Goal: Information Seeking & Learning: Learn about a topic

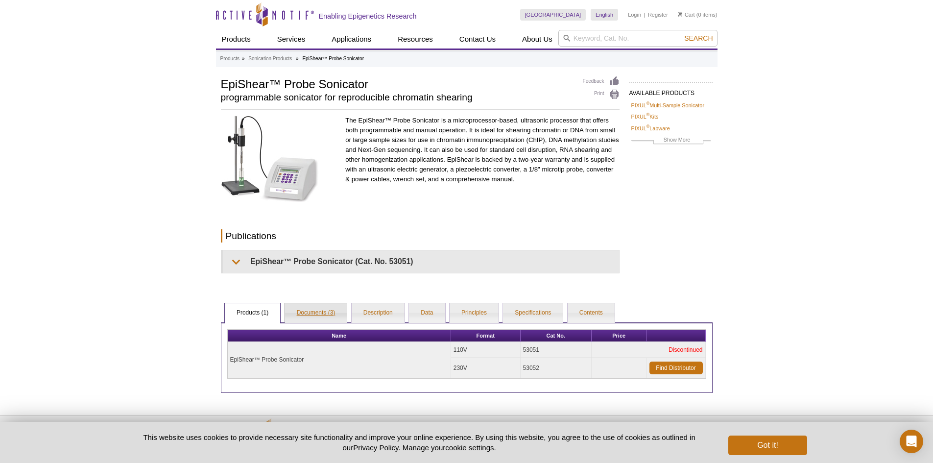
click at [319, 305] on link "Documents (3)" at bounding box center [316, 313] width 62 height 20
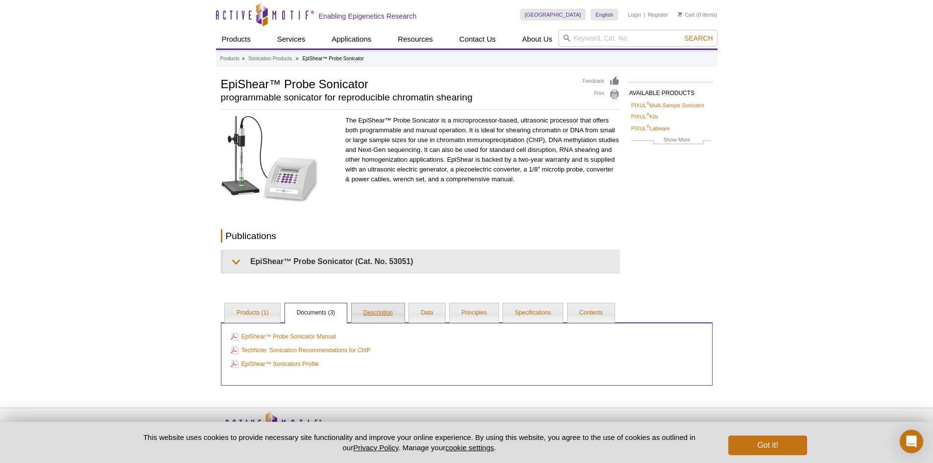
click at [380, 315] on link "Description" at bounding box center [378, 313] width 53 height 20
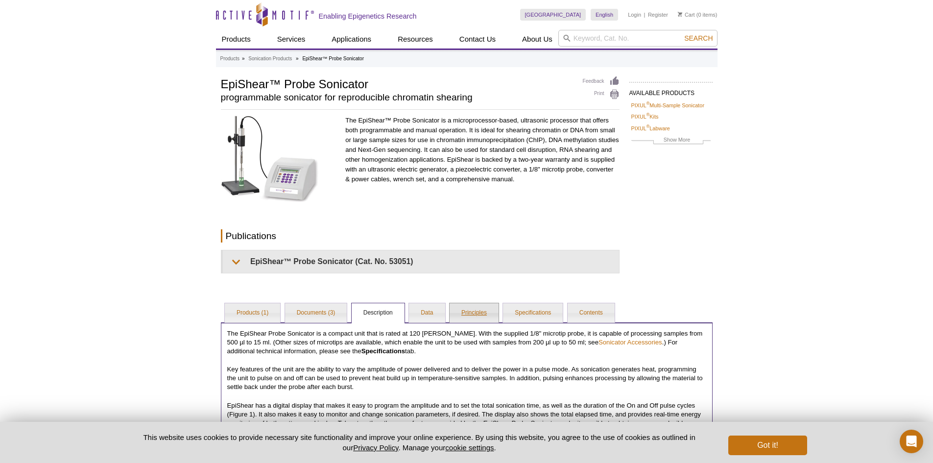
click at [450, 313] on link "Principles" at bounding box center [474, 313] width 49 height 20
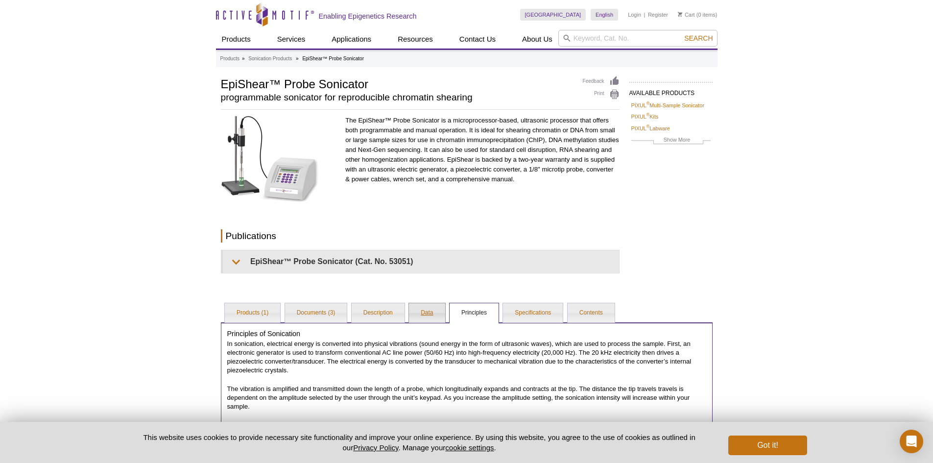
click at [430, 316] on link "Data" at bounding box center [427, 313] width 36 height 20
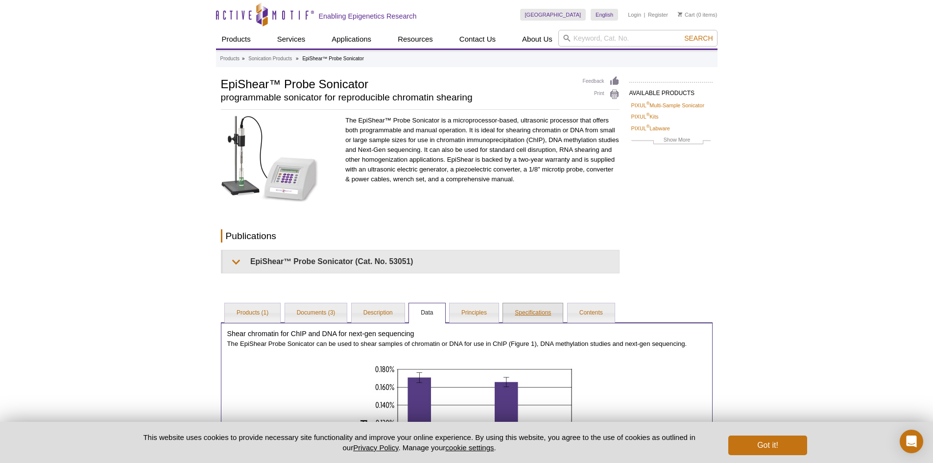
click at [546, 314] on link "Specifications" at bounding box center [533, 313] width 60 height 20
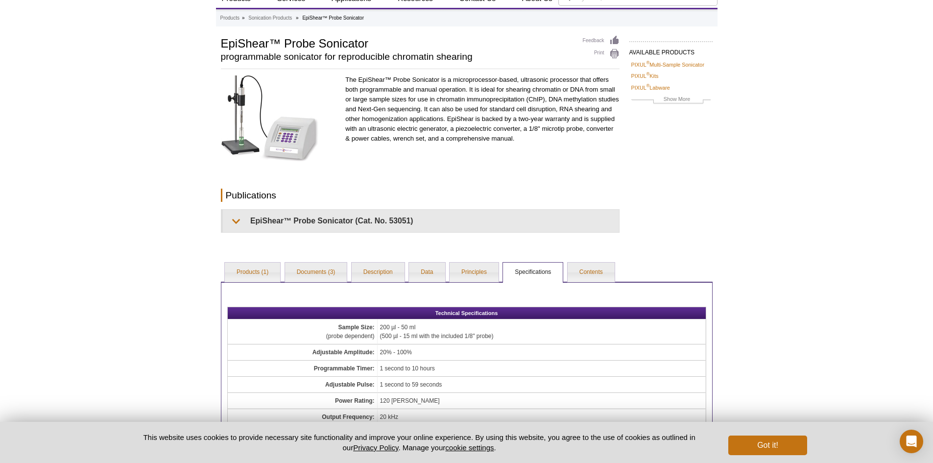
scroll to position [147, 0]
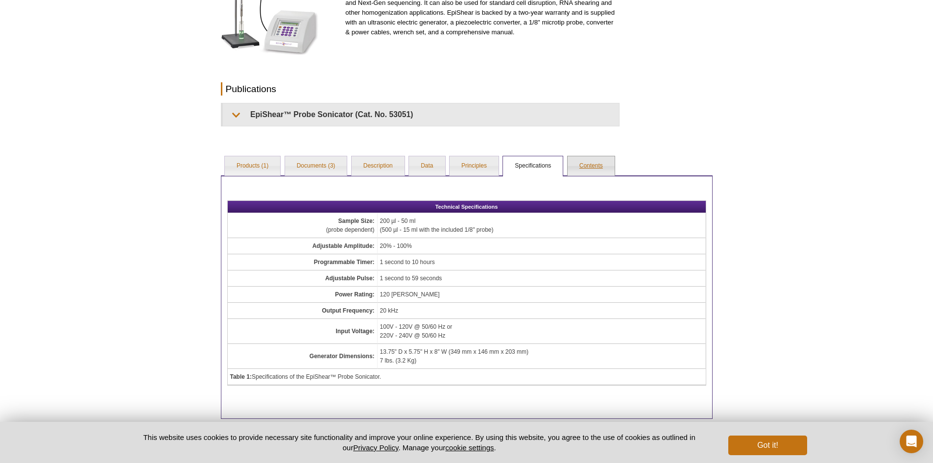
click at [597, 162] on link "Contents" at bounding box center [591, 166] width 47 height 20
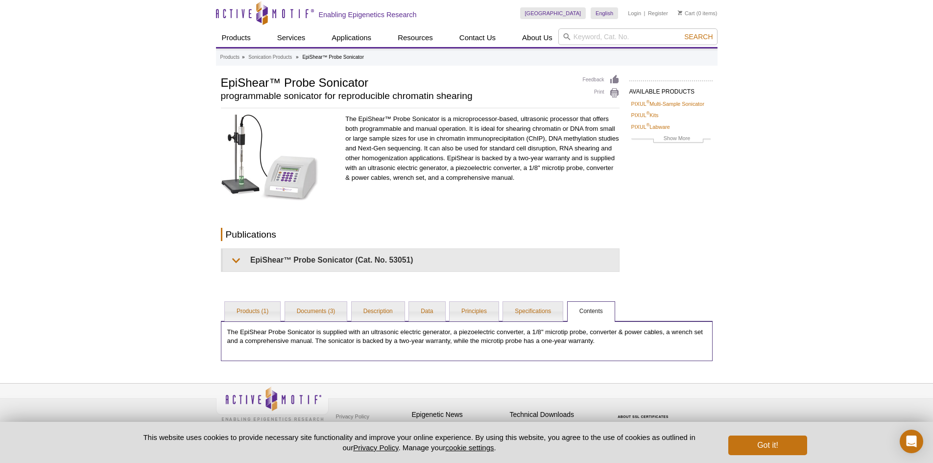
scroll to position [0, 0]
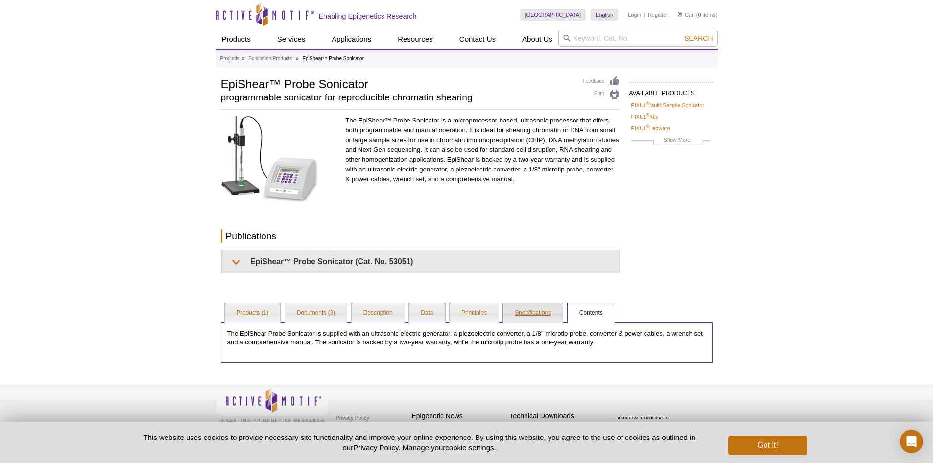
click at [554, 318] on link "Specifications" at bounding box center [533, 313] width 60 height 20
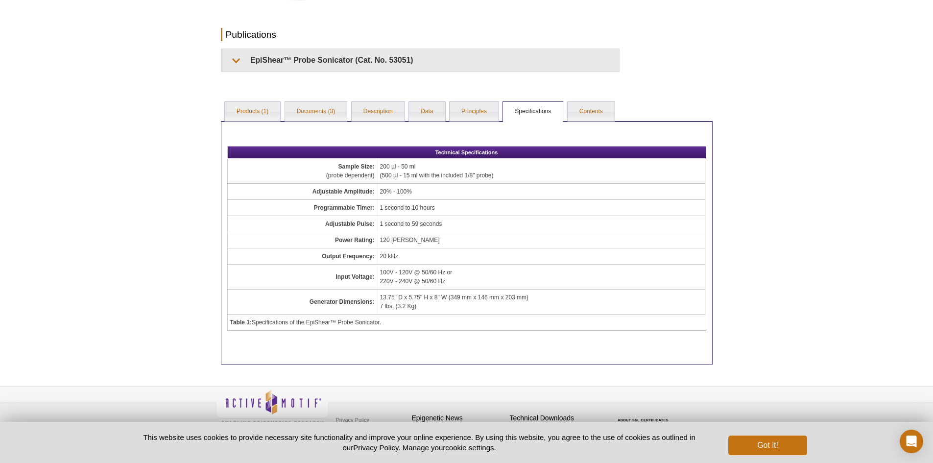
scroll to position [211, 0]
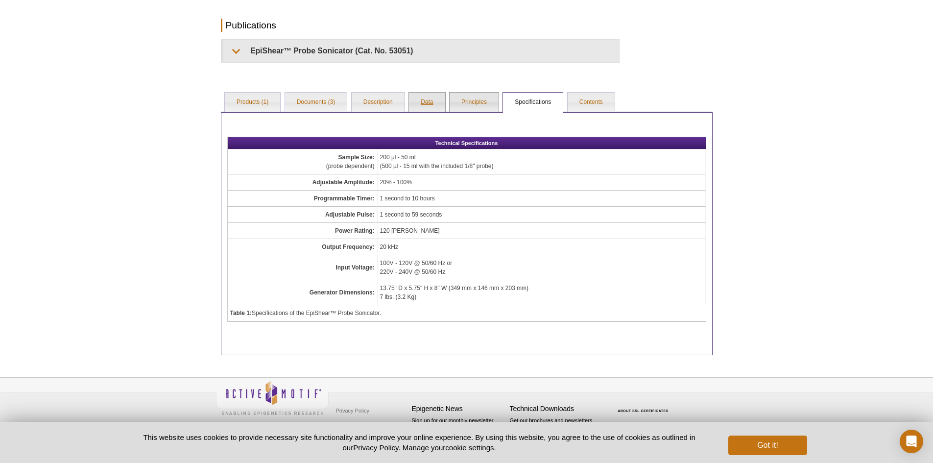
click at [416, 108] on link "Data" at bounding box center [427, 103] width 36 height 20
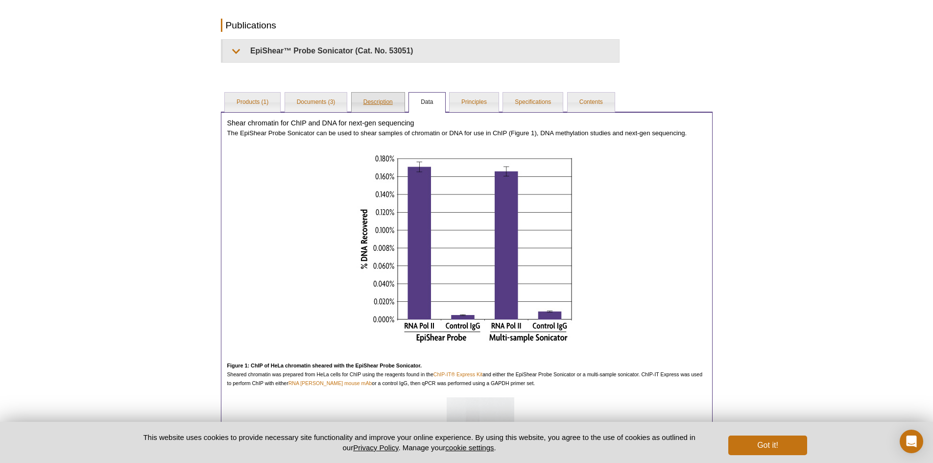
click at [379, 108] on link "Description" at bounding box center [378, 103] width 53 height 20
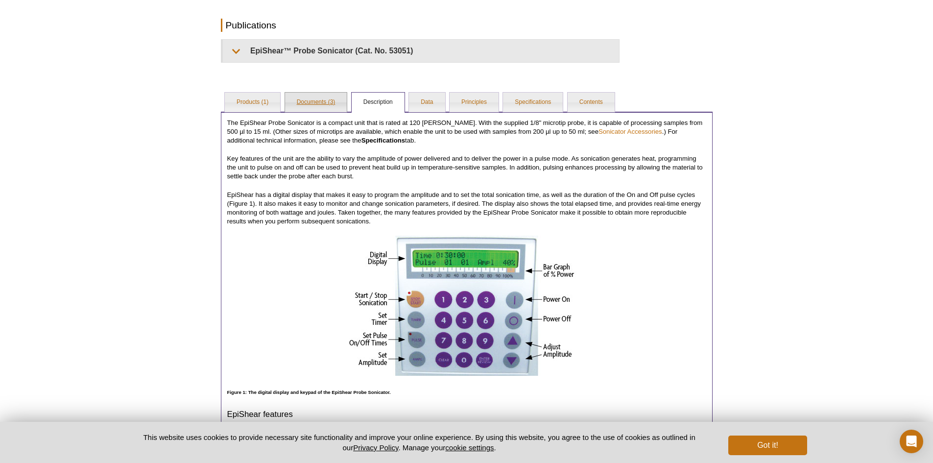
click at [318, 110] on link "Documents (3)" at bounding box center [316, 103] width 62 height 20
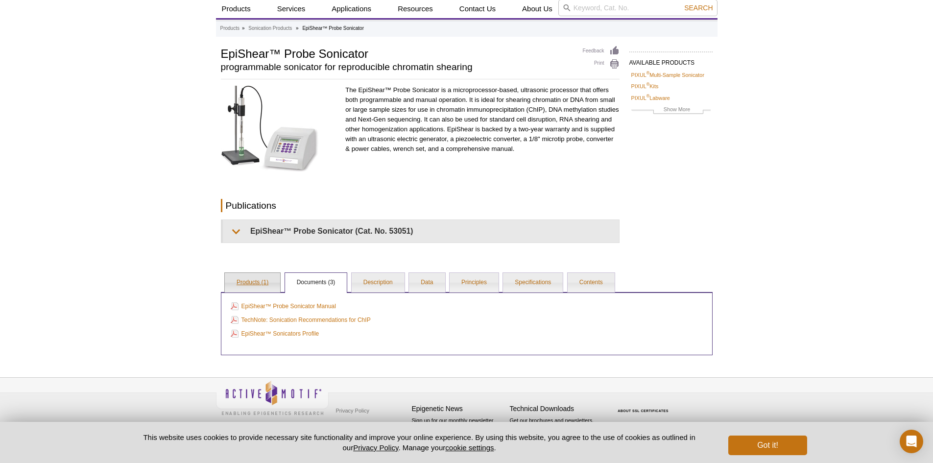
click at [261, 284] on link "Products (1)" at bounding box center [252, 283] width 55 height 20
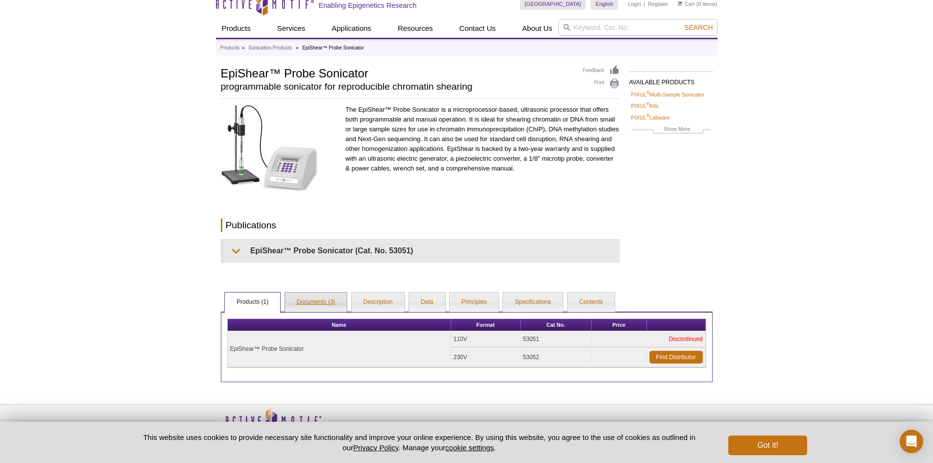
scroll to position [0, 0]
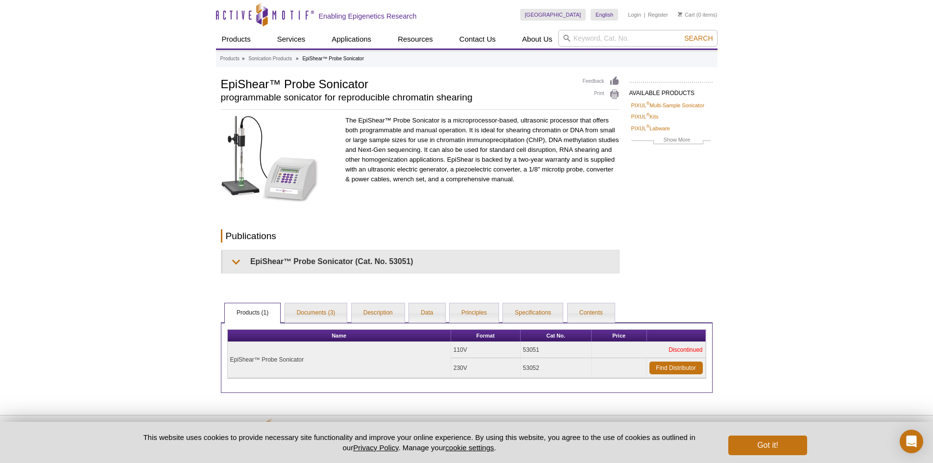
click at [447, 316] on ul "Products (1) Documents (3) Description Data Principles Specifications Contents" at bounding box center [467, 312] width 492 height 21
click at [426, 315] on link "Data" at bounding box center [427, 313] width 36 height 20
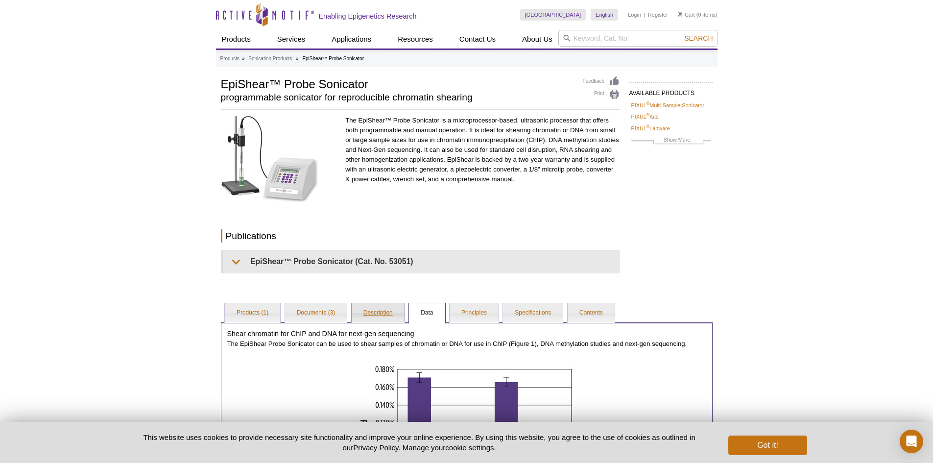
click at [368, 310] on link "Description" at bounding box center [378, 313] width 53 height 20
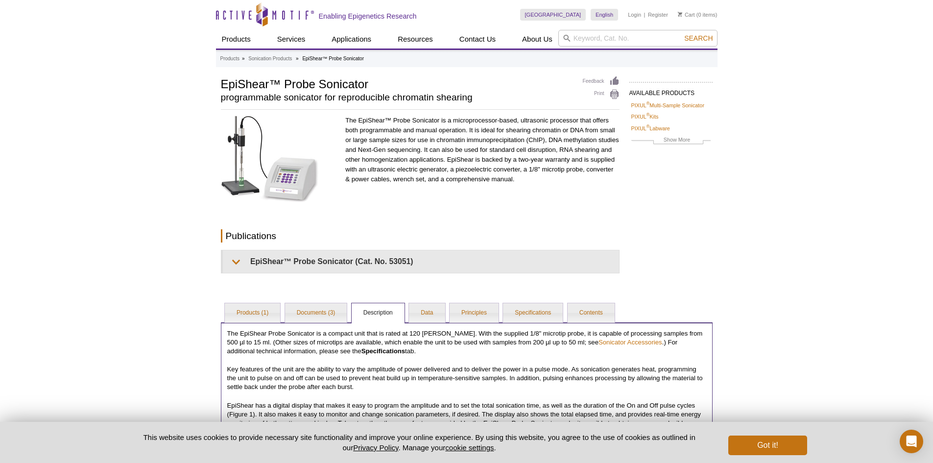
scroll to position [147, 0]
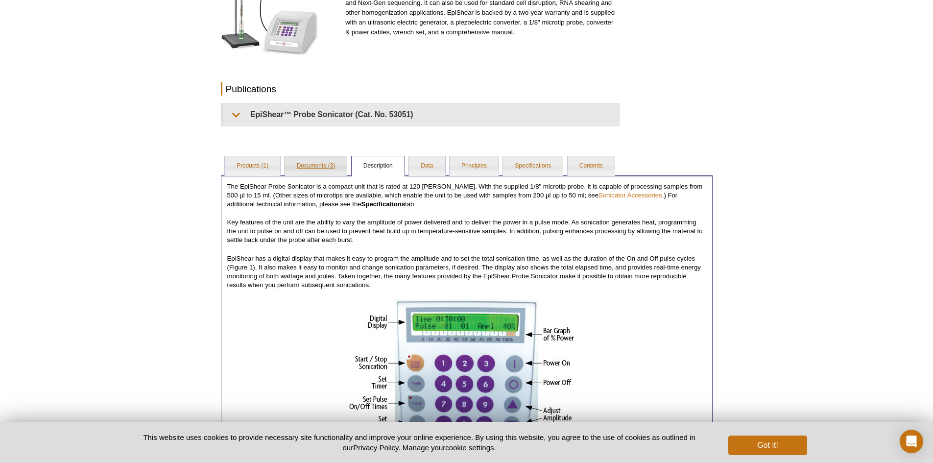
click at [323, 165] on link "Documents (3)" at bounding box center [316, 166] width 62 height 20
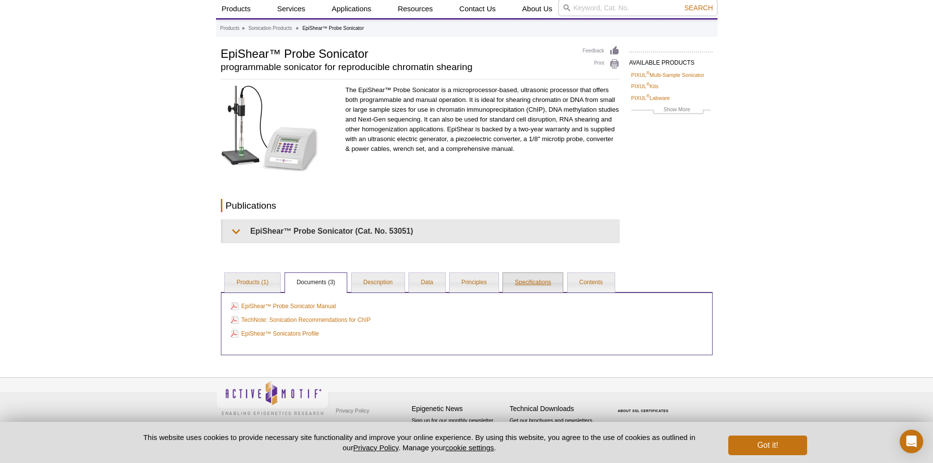
click at [537, 278] on link "Specifications" at bounding box center [533, 283] width 60 height 20
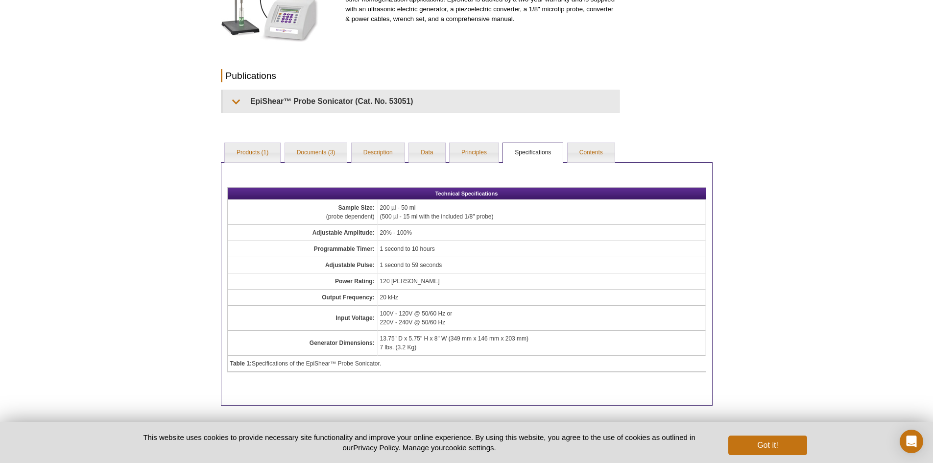
scroll to position [177, 0]
